Goal: Task Accomplishment & Management: Manage account settings

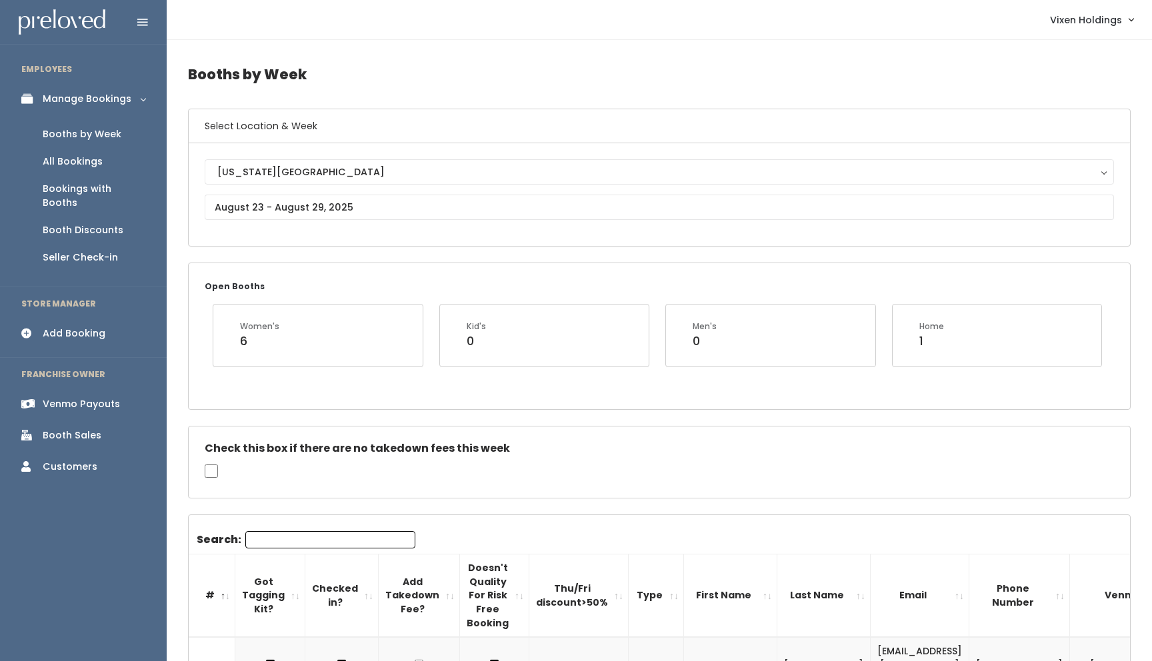
click at [68, 429] on div "Booth Sales" at bounding box center [72, 436] width 59 height 14
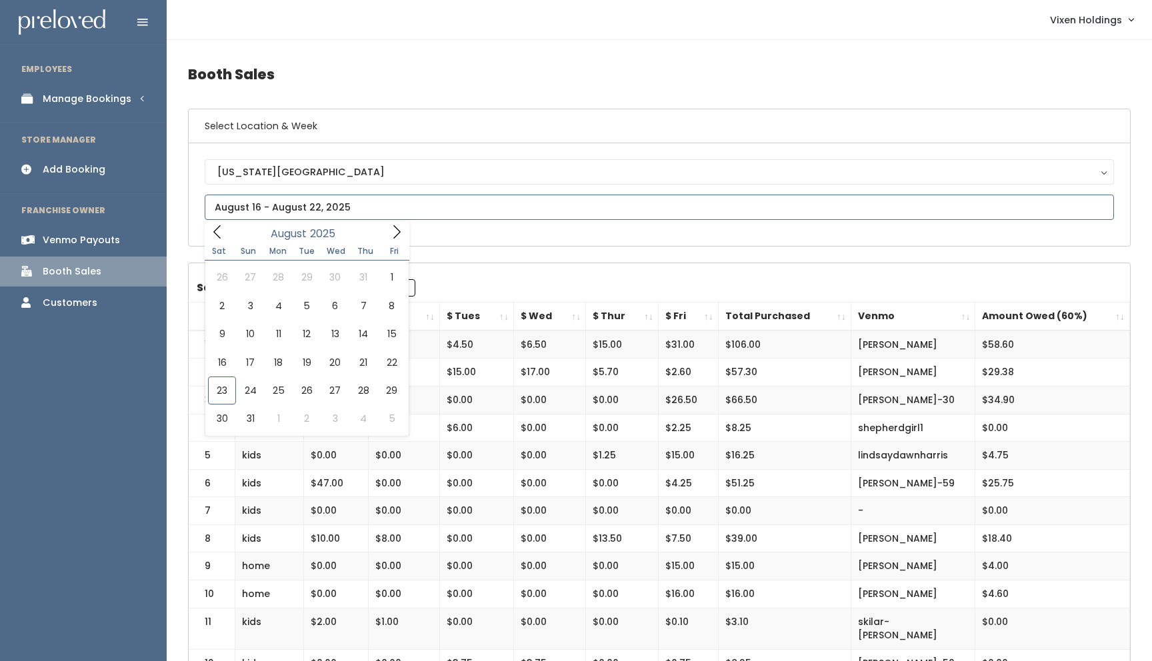
click at [309, 210] on input "text" at bounding box center [659, 207] width 909 height 25
type input "August 16 to August 22"
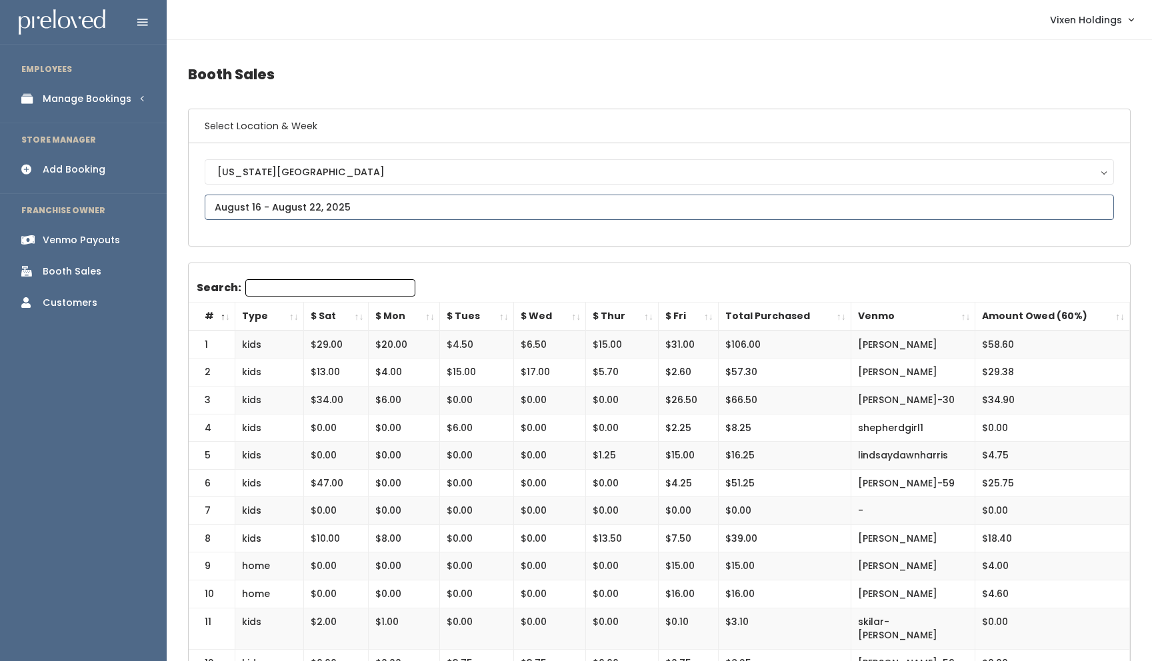
click at [335, 210] on input "text" at bounding box center [659, 207] width 909 height 25
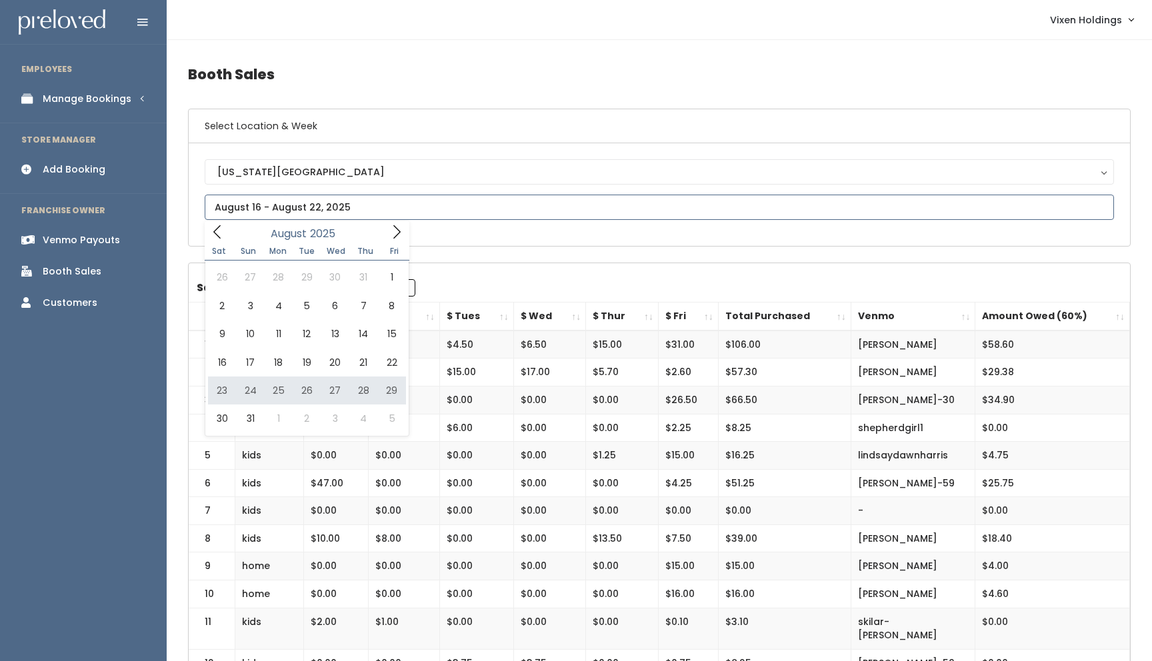
type input "[DATE] to [DATE]"
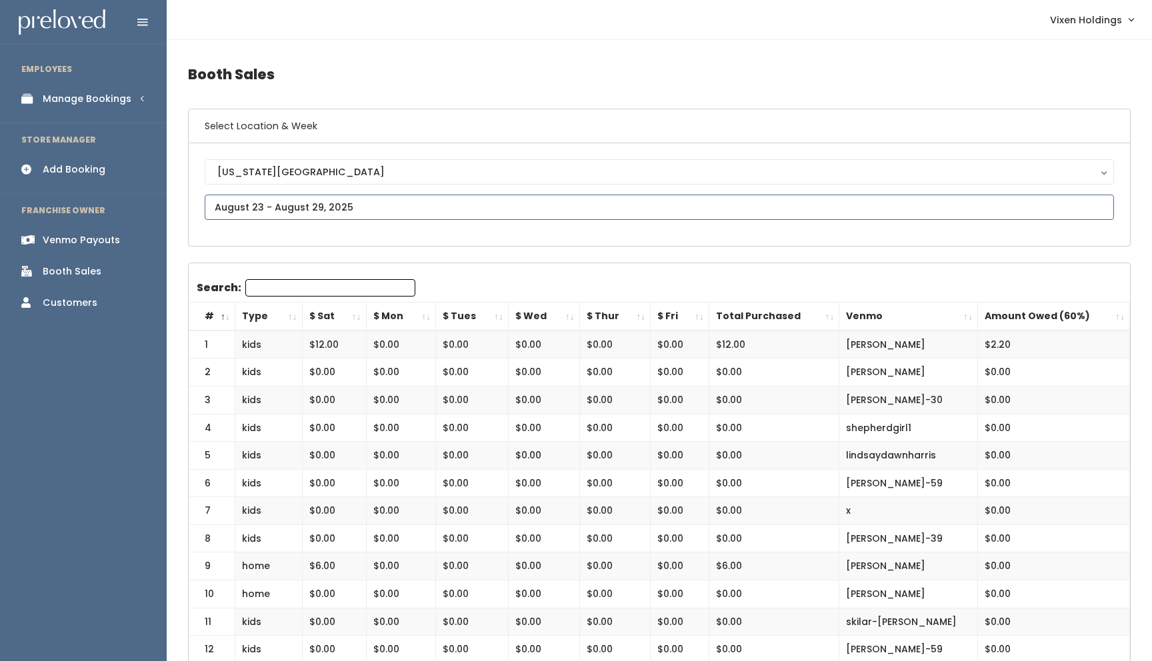
click at [333, 207] on input "text" at bounding box center [659, 207] width 909 height 25
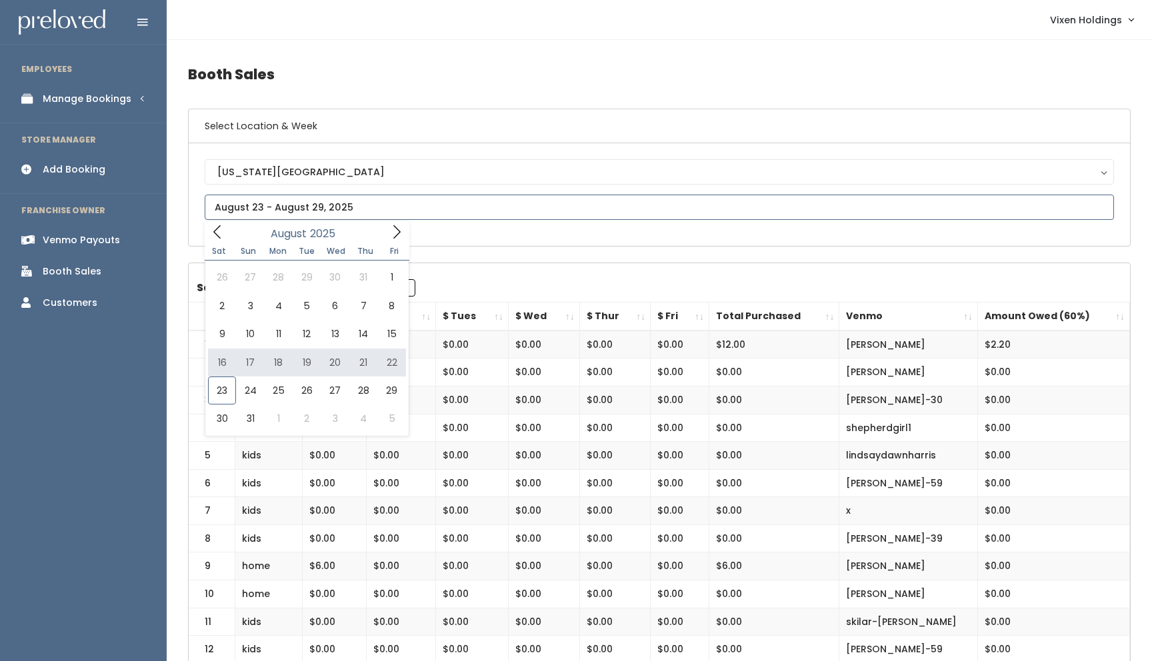
type input "August 16 to August 22"
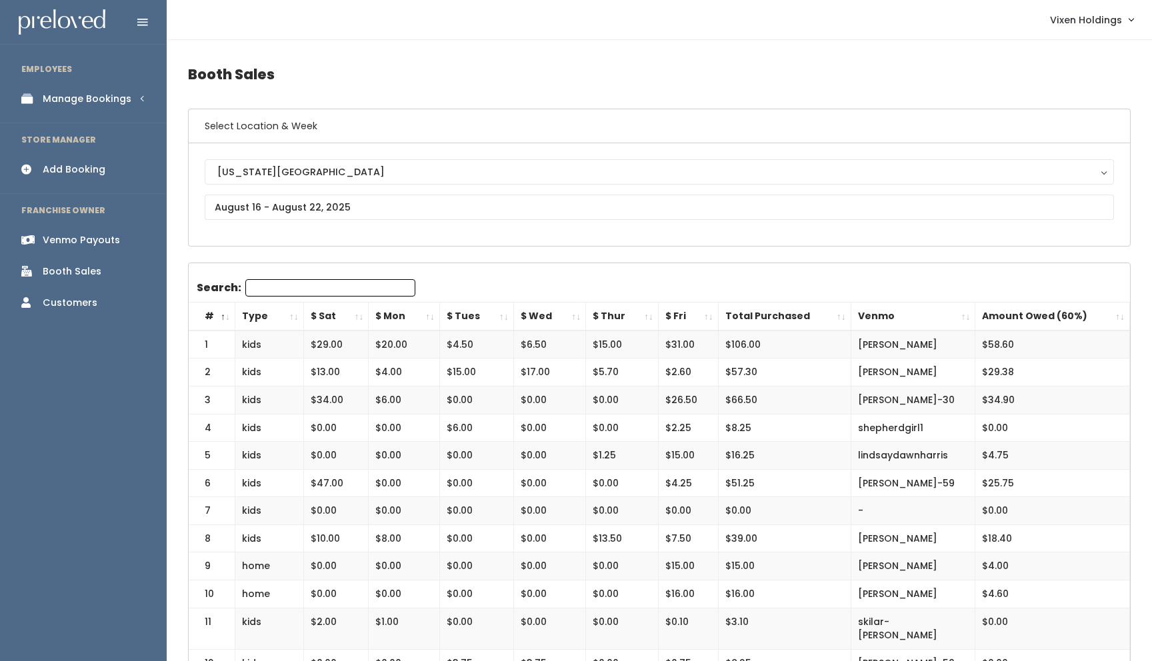
click at [103, 101] on div "Manage Bookings" at bounding box center [87, 99] width 89 height 14
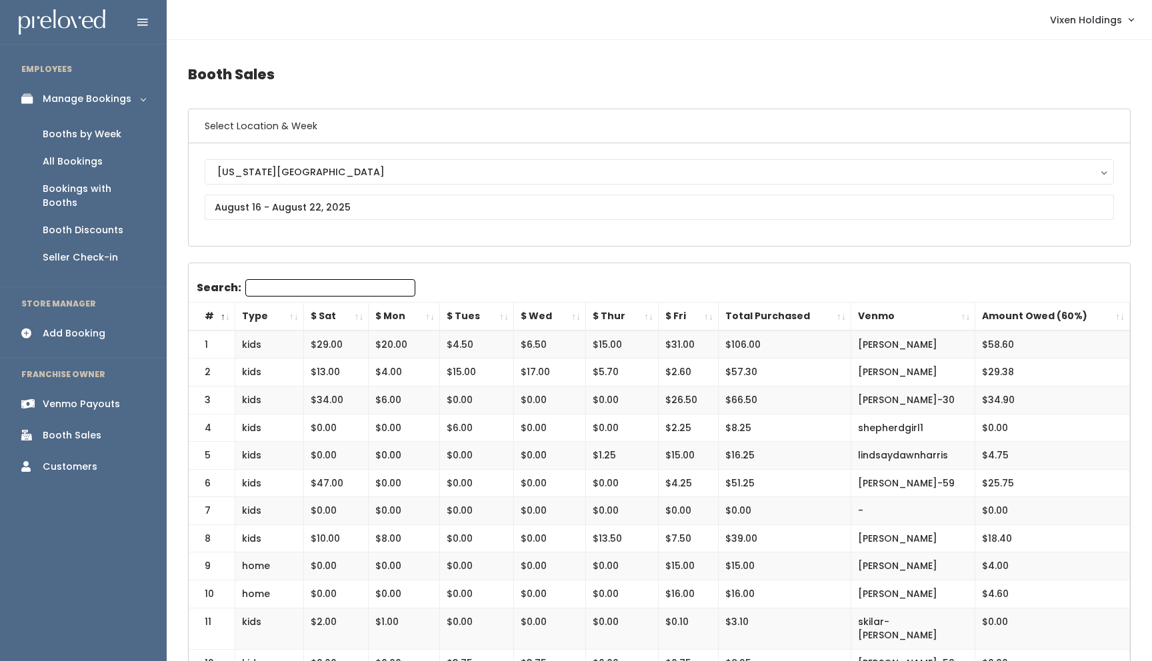
click at [99, 134] on div "Booths by Week" at bounding box center [82, 134] width 79 height 14
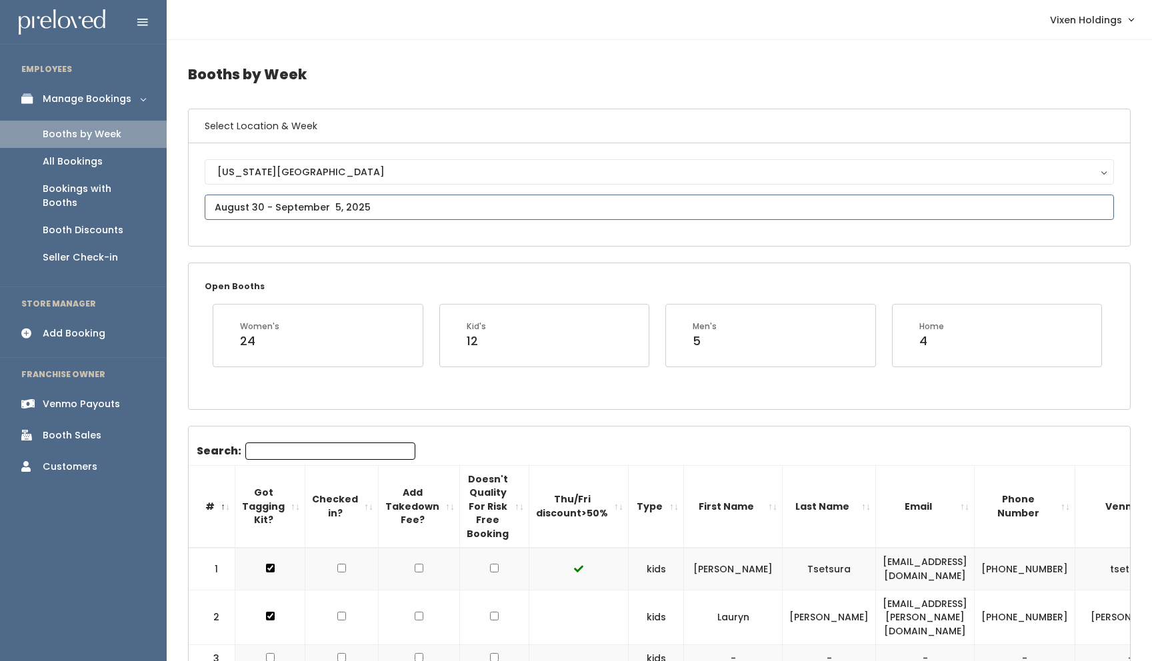
click at [326, 207] on input "text" at bounding box center [659, 207] width 909 height 25
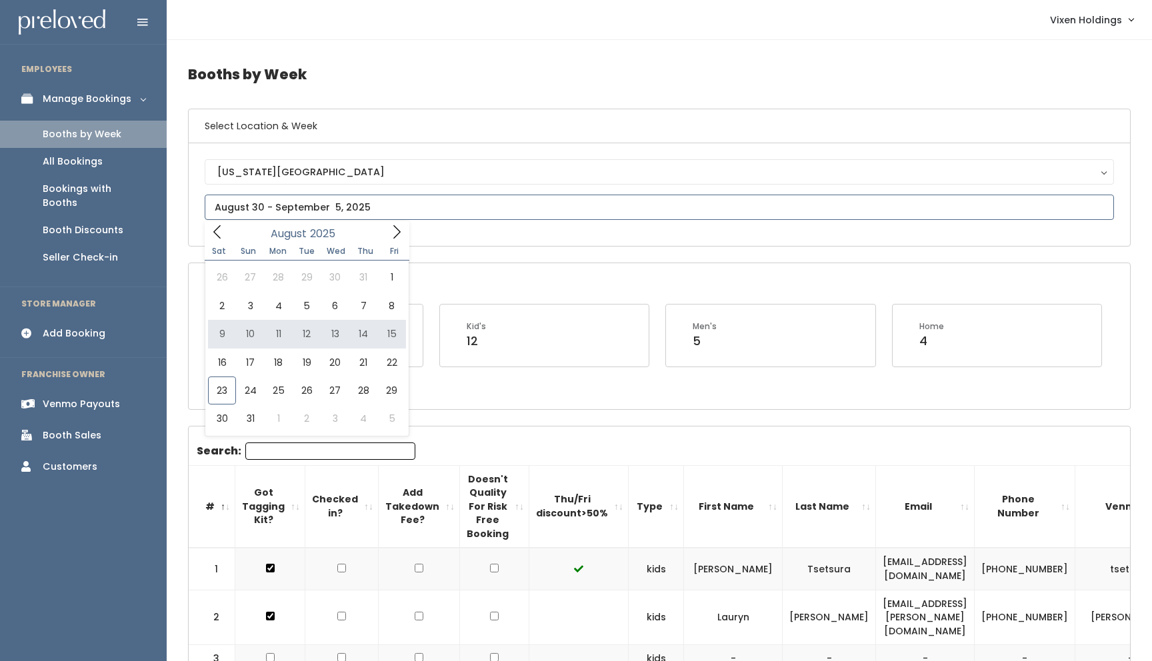
type input "[DATE] to [DATE]"
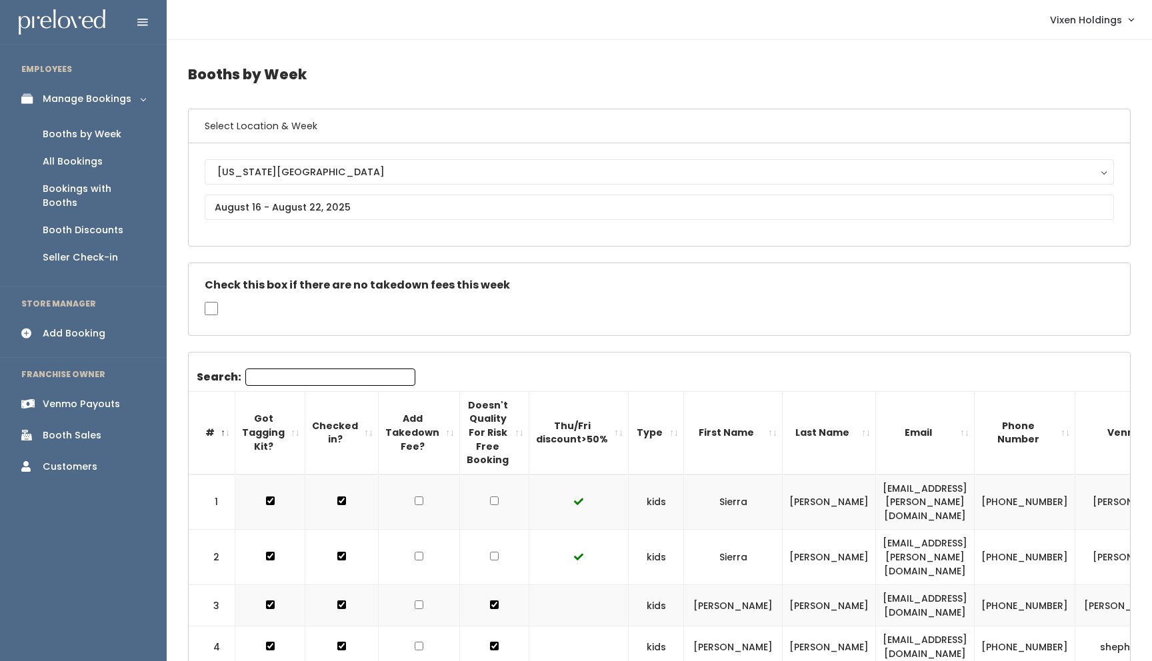
click at [107, 134] on div "Booths by Week" at bounding box center [82, 134] width 79 height 14
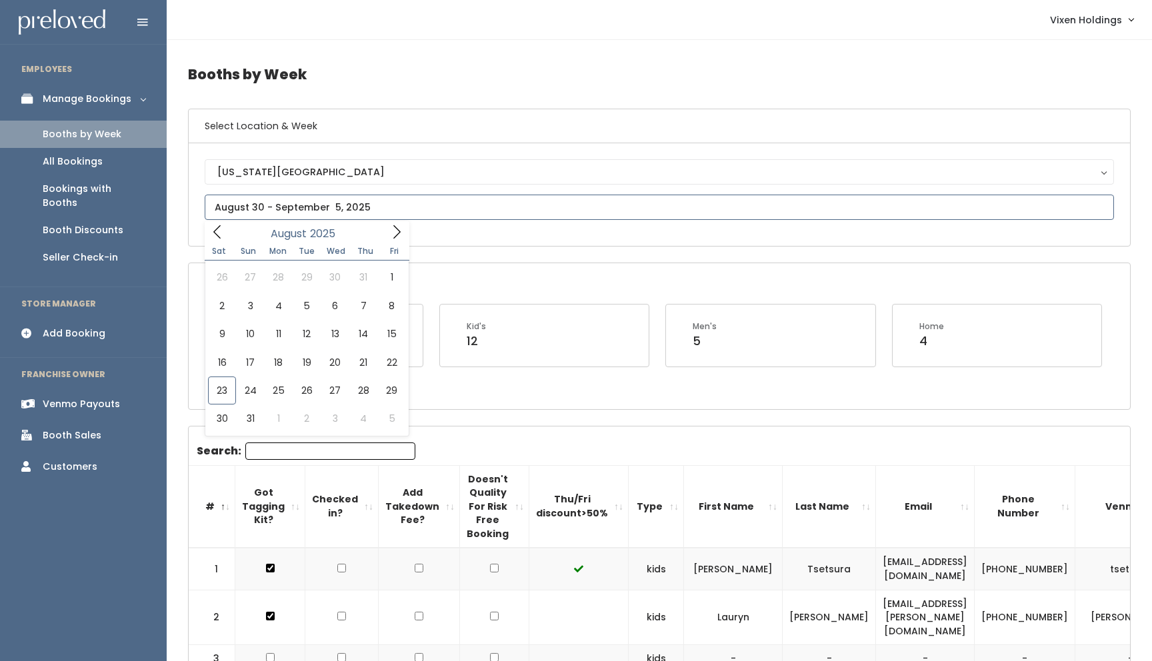
click at [314, 202] on input "text" at bounding box center [659, 207] width 909 height 25
type input "August 16 to August 22"
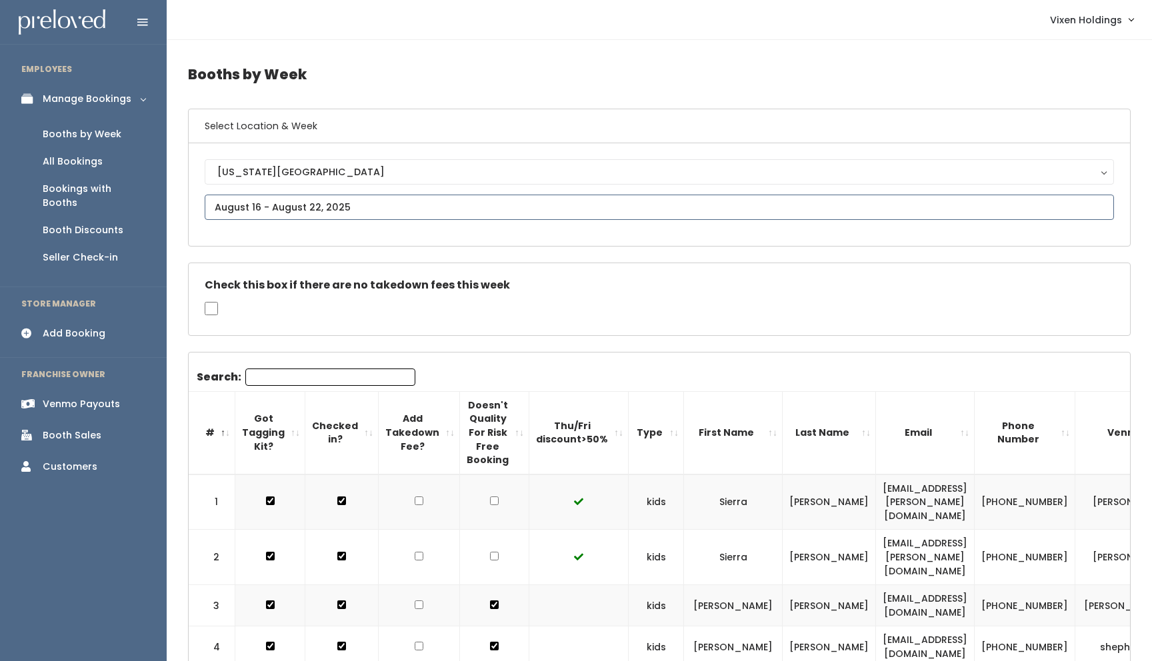
click at [340, 202] on input "text" at bounding box center [659, 207] width 909 height 25
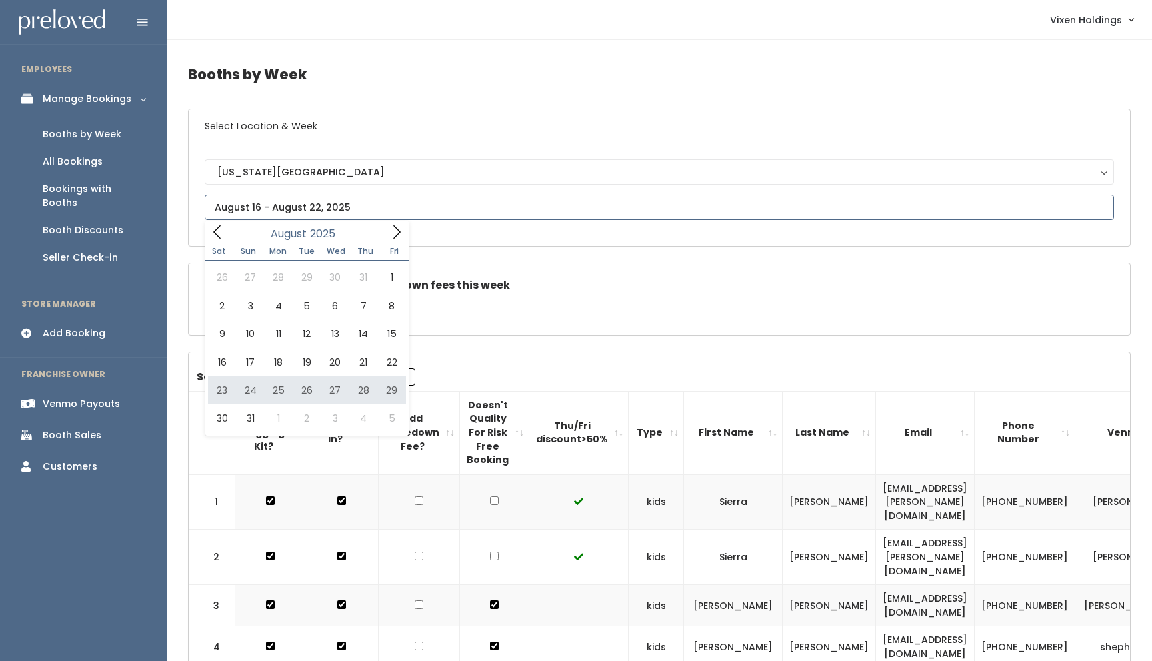
type input "August 23 to August 29"
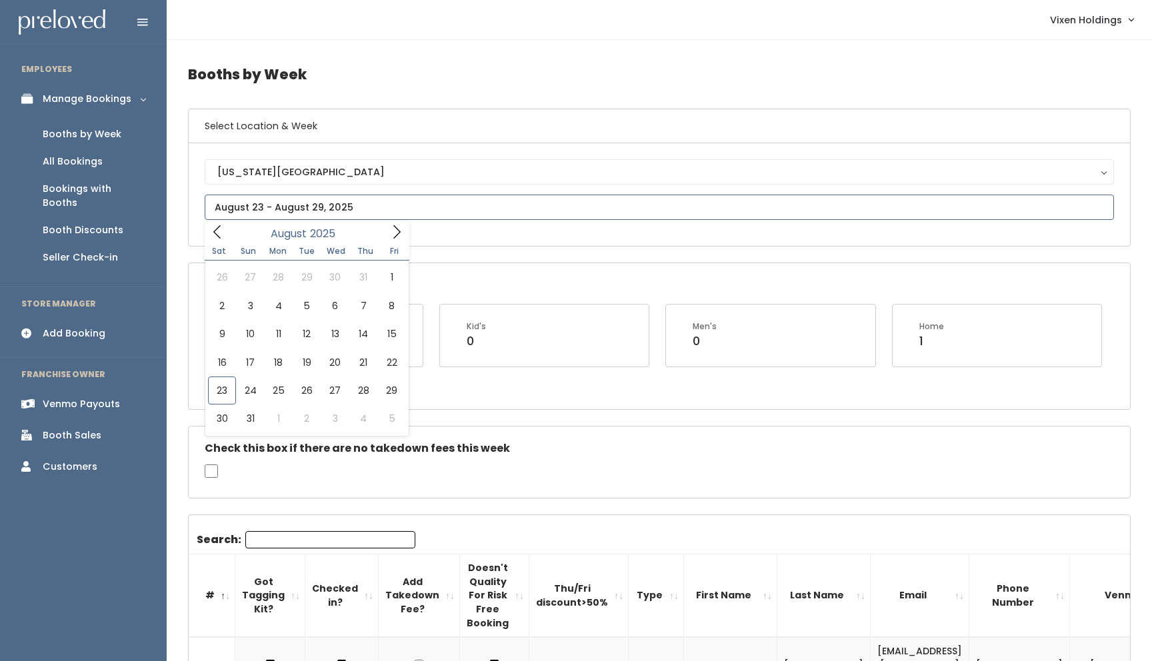
click at [244, 215] on input "text" at bounding box center [659, 207] width 909 height 25
type input "[DATE] to [DATE]"
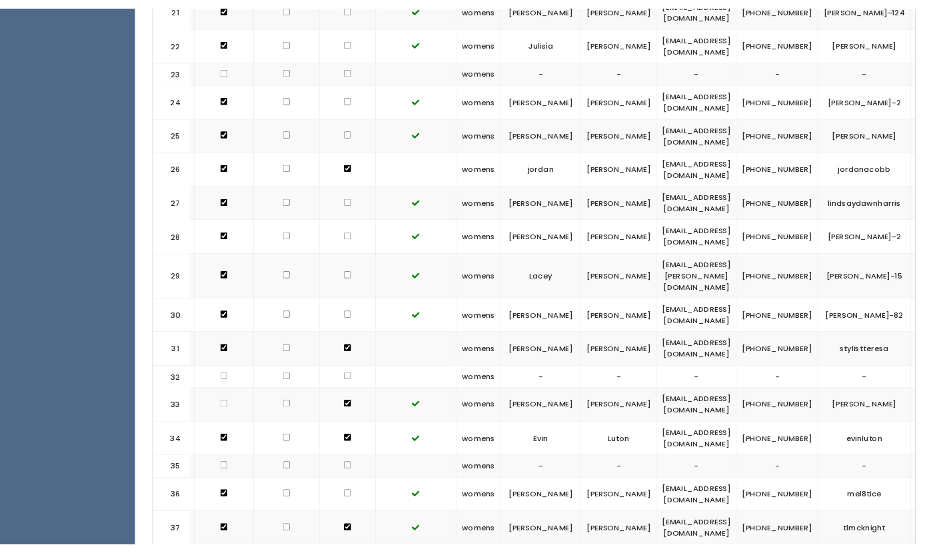
scroll to position [1316, 0]
